Goal: Information Seeking & Learning: Learn about a topic

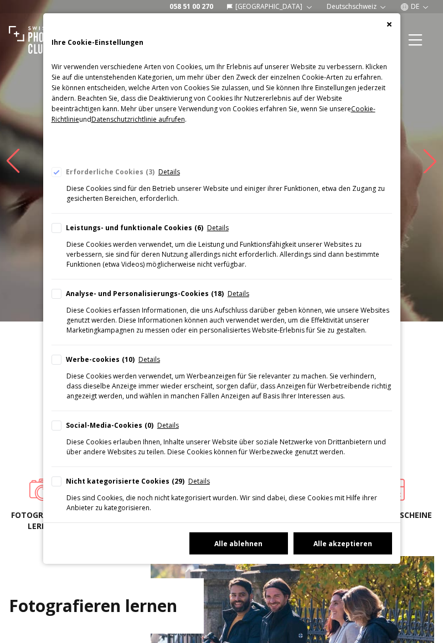
click at [254, 543] on button "Alle ablehnen" at bounding box center [238, 544] width 99 height 22
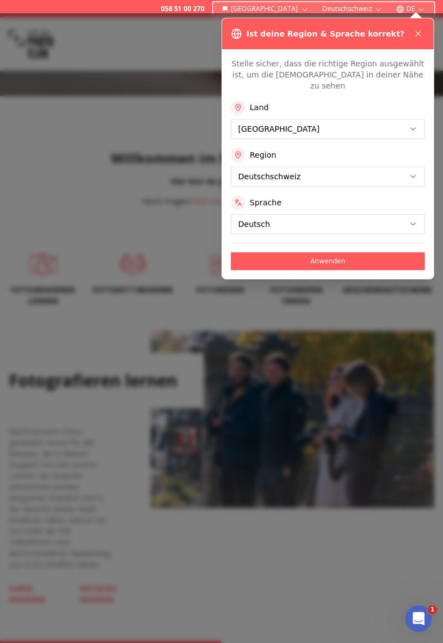
click at [343, 252] on button "Anwenden" at bounding box center [328, 261] width 194 height 18
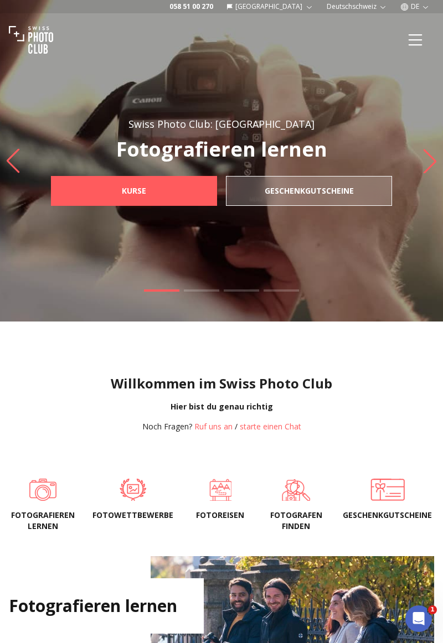
click at [133, 501] on span at bounding box center [132, 490] width 81 height 22
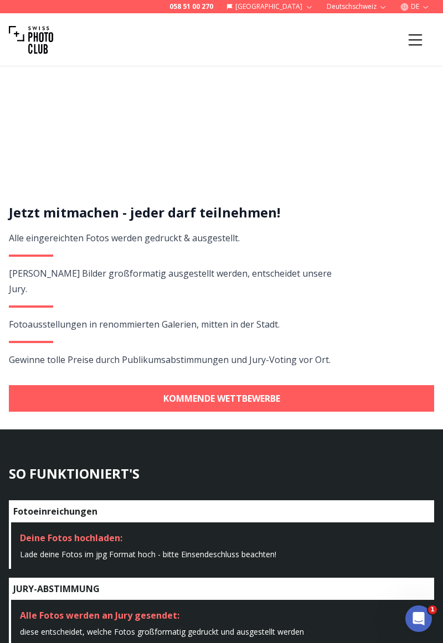
scroll to position [365, 0]
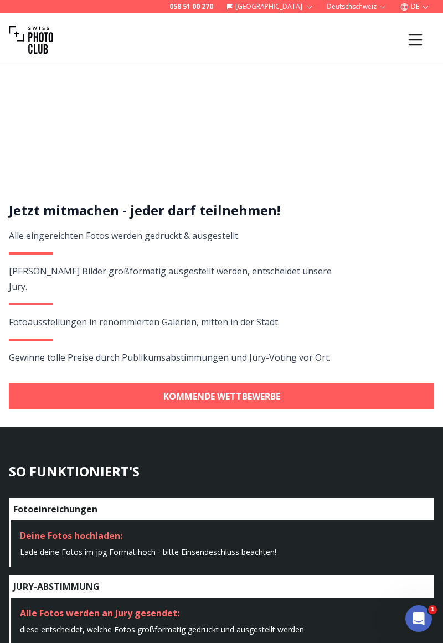
click at [86, 529] on div "Deine Fotos hochladen:" at bounding box center [222, 535] width 405 height 13
click at [208, 529] on div "Deine Fotos hochladen:" at bounding box center [222, 535] width 405 height 13
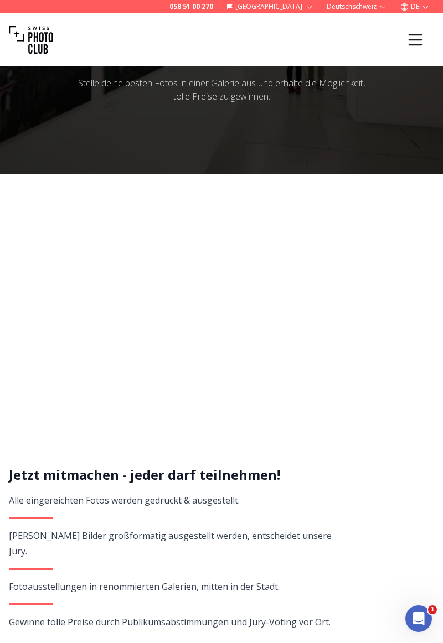
scroll to position [100, 0]
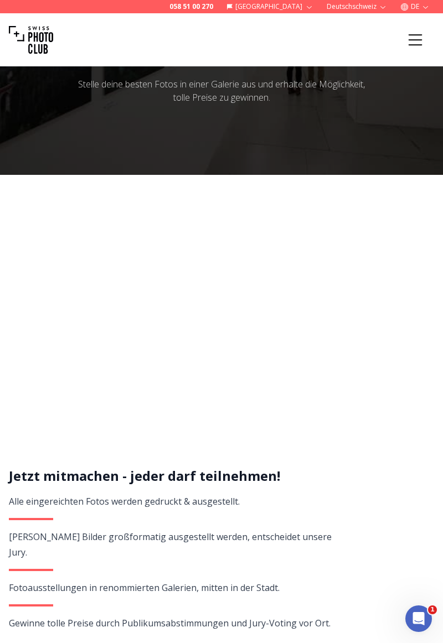
click at [413, 40] on icon "Menu" at bounding box center [415, 40] width 20 height 20
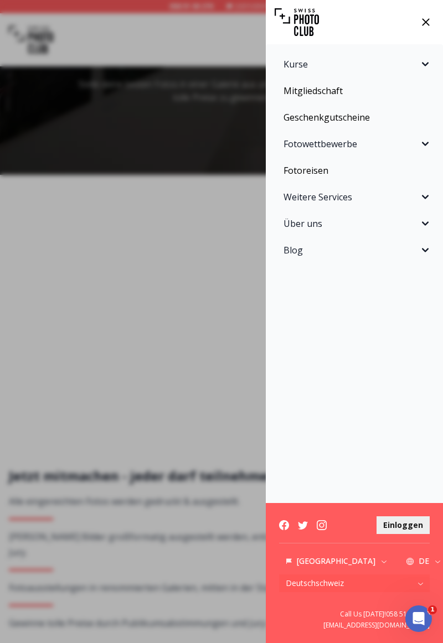
click at [426, 144] on icon "Sidebar" at bounding box center [425, 144] width 7 height 4
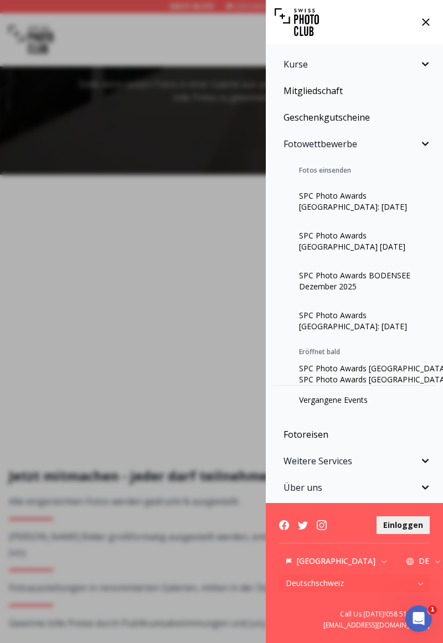
click at [349, 204] on link "SPC Photo Awards [GEOGRAPHIC_DATA]: [DATE]" at bounding box center [354, 202] width 164 height 40
